Goal: Task Accomplishment & Management: Use online tool/utility

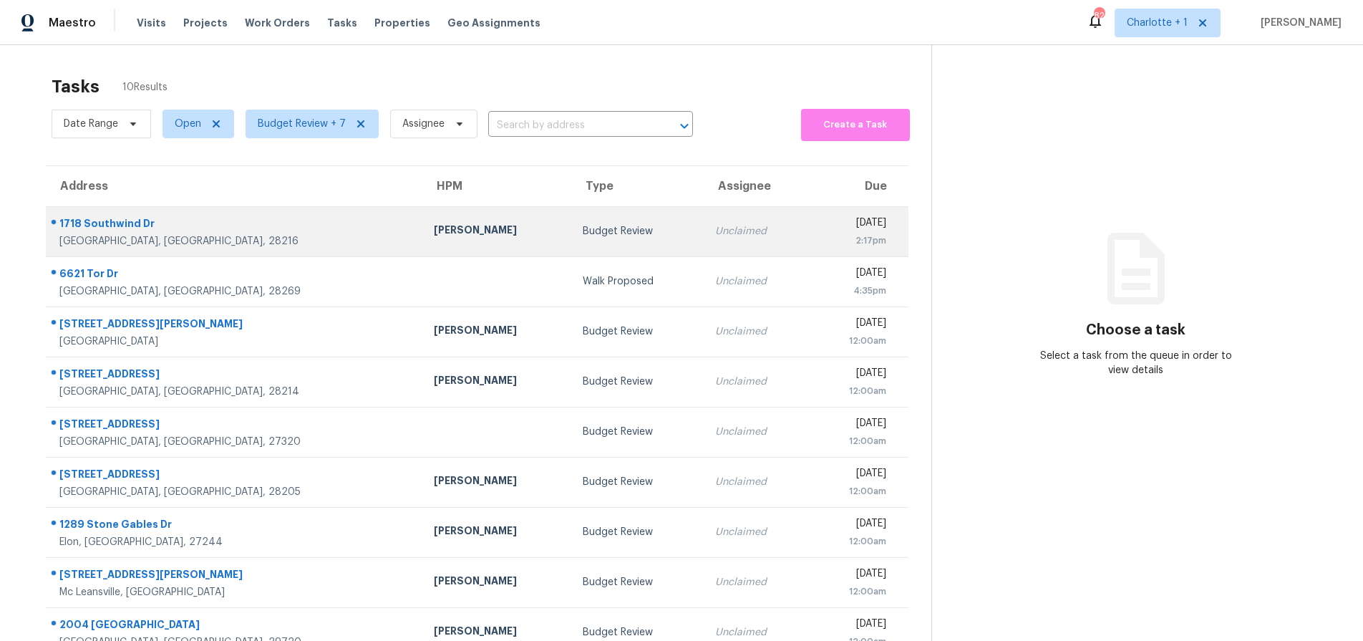
click at [434, 223] on div "[PERSON_NAME]" at bounding box center [497, 232] width 127 height 18
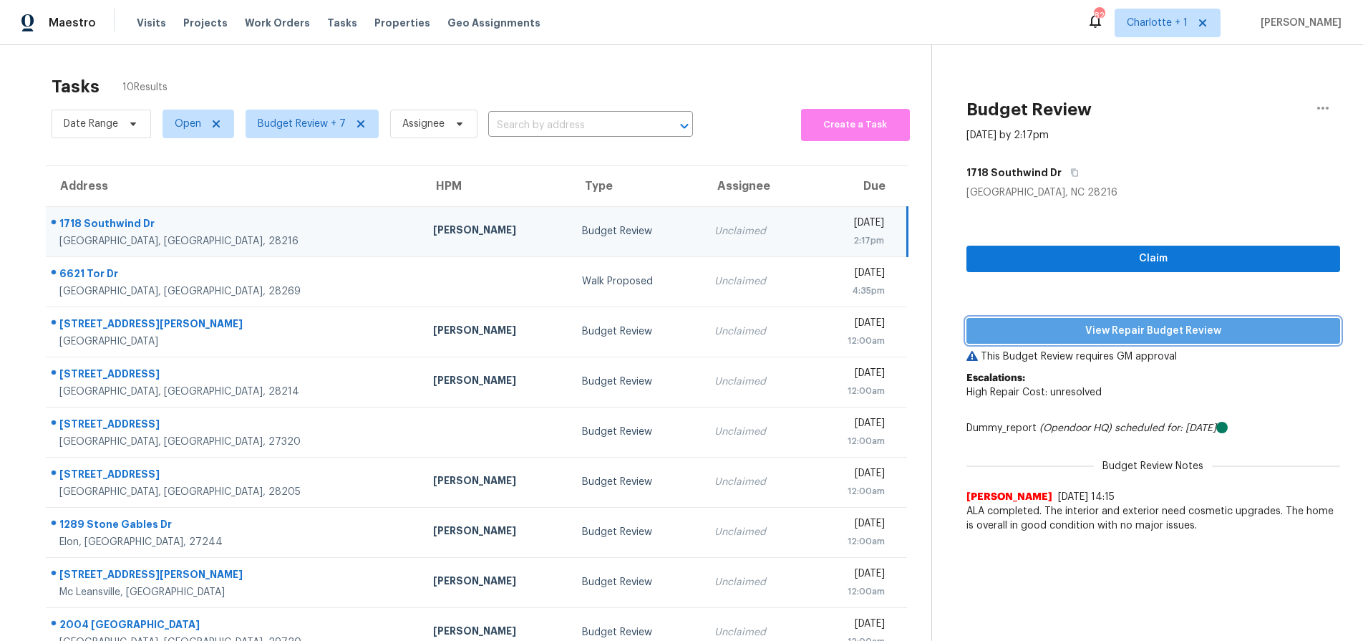
click at [1140, 336] on span "View Repair Budget Review" at bounding box center [1153, 331] width 351 height 18
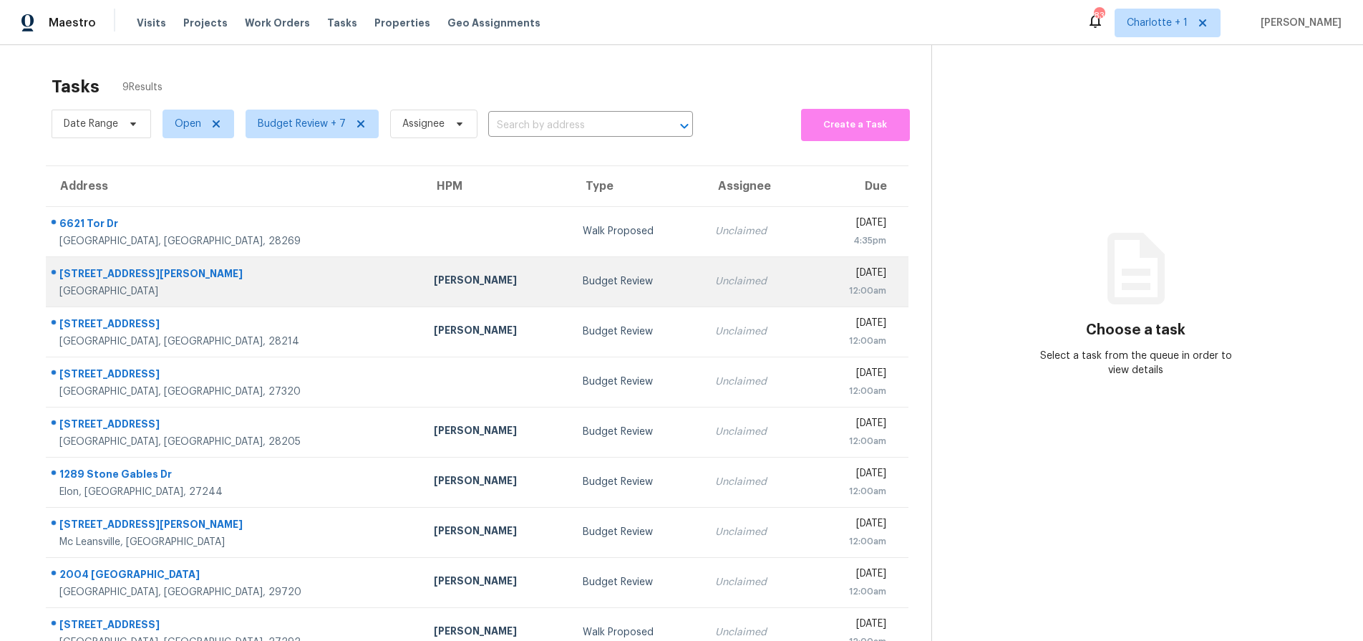
click at [571, 293] on td "Budget Review" at bounding box center [637, 281] width 132 height 50
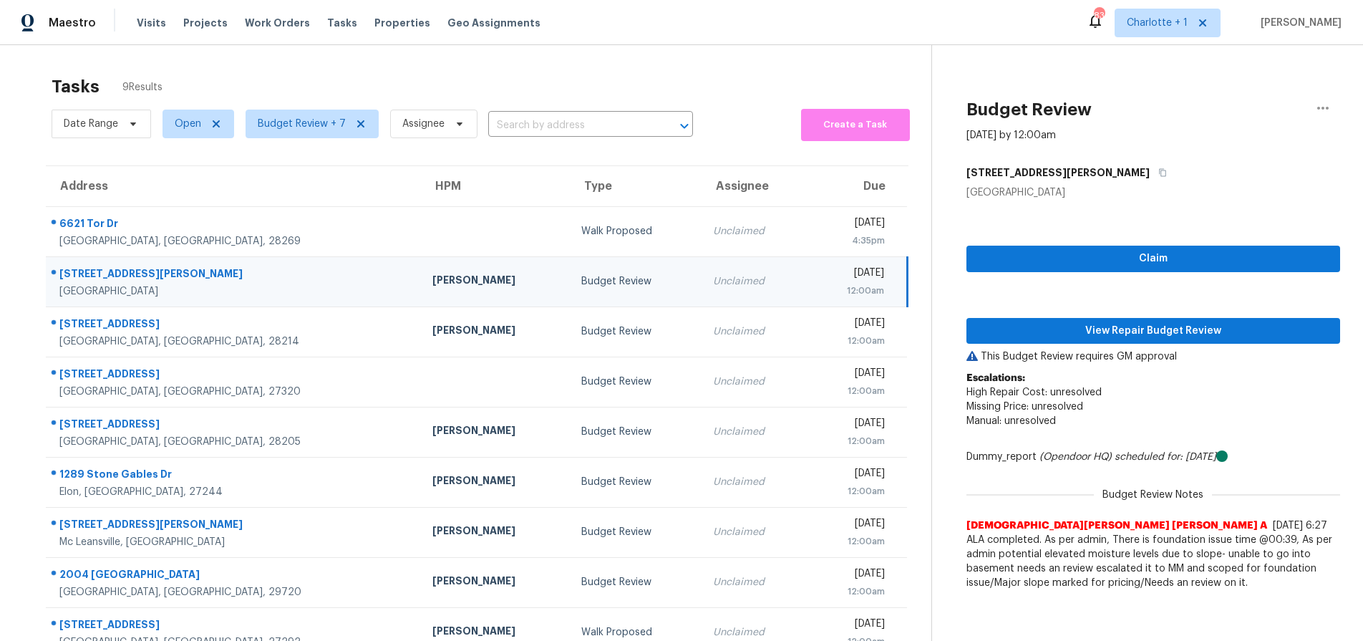
click at [581, 283] on div "Budget Review" at bounding box center [635, 281] width 109 height 14
click at [1028, 325] on span "View Repair Budget Review" at bounding box center [1153, 331] width 351 height 18
